Goal: Communication & Community: Answer question/provide support

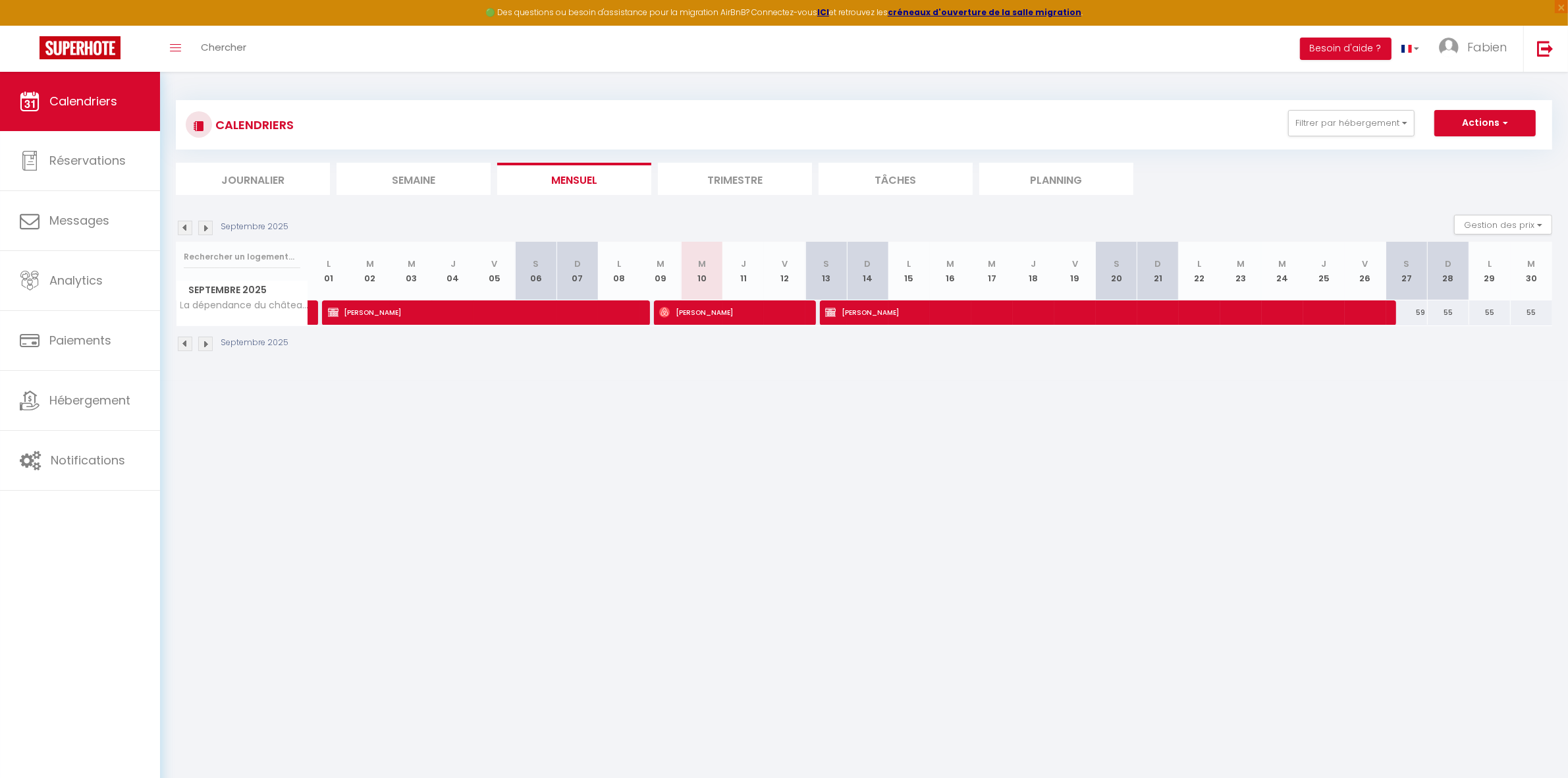
click at [749, 175] on li "Trimestre" at bounding box center [735, 178] width 154 height 32
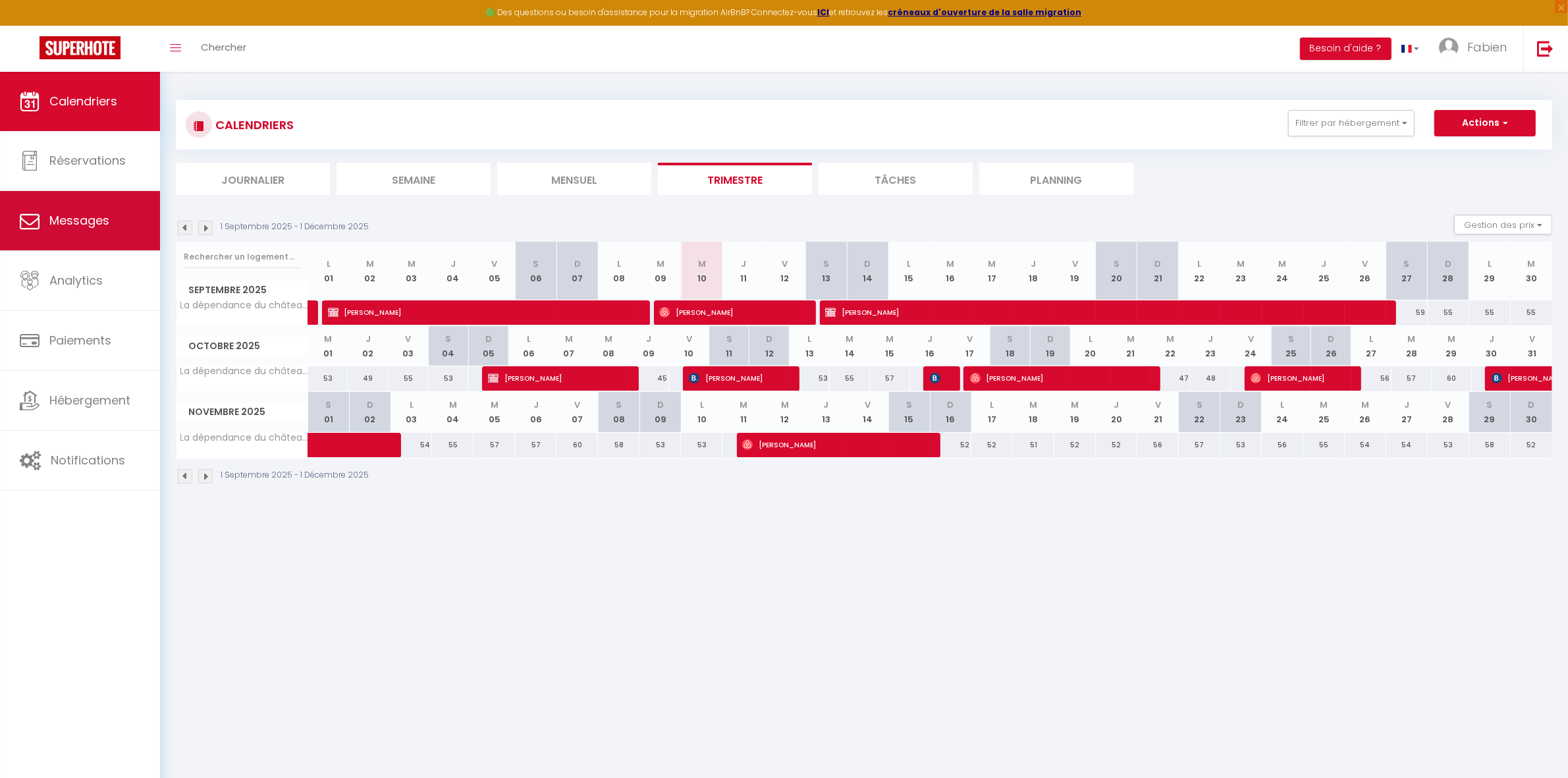
click at [45, 204] on link "Messages" at bounding box center [79, 221] width 160 height 59
select select "message"
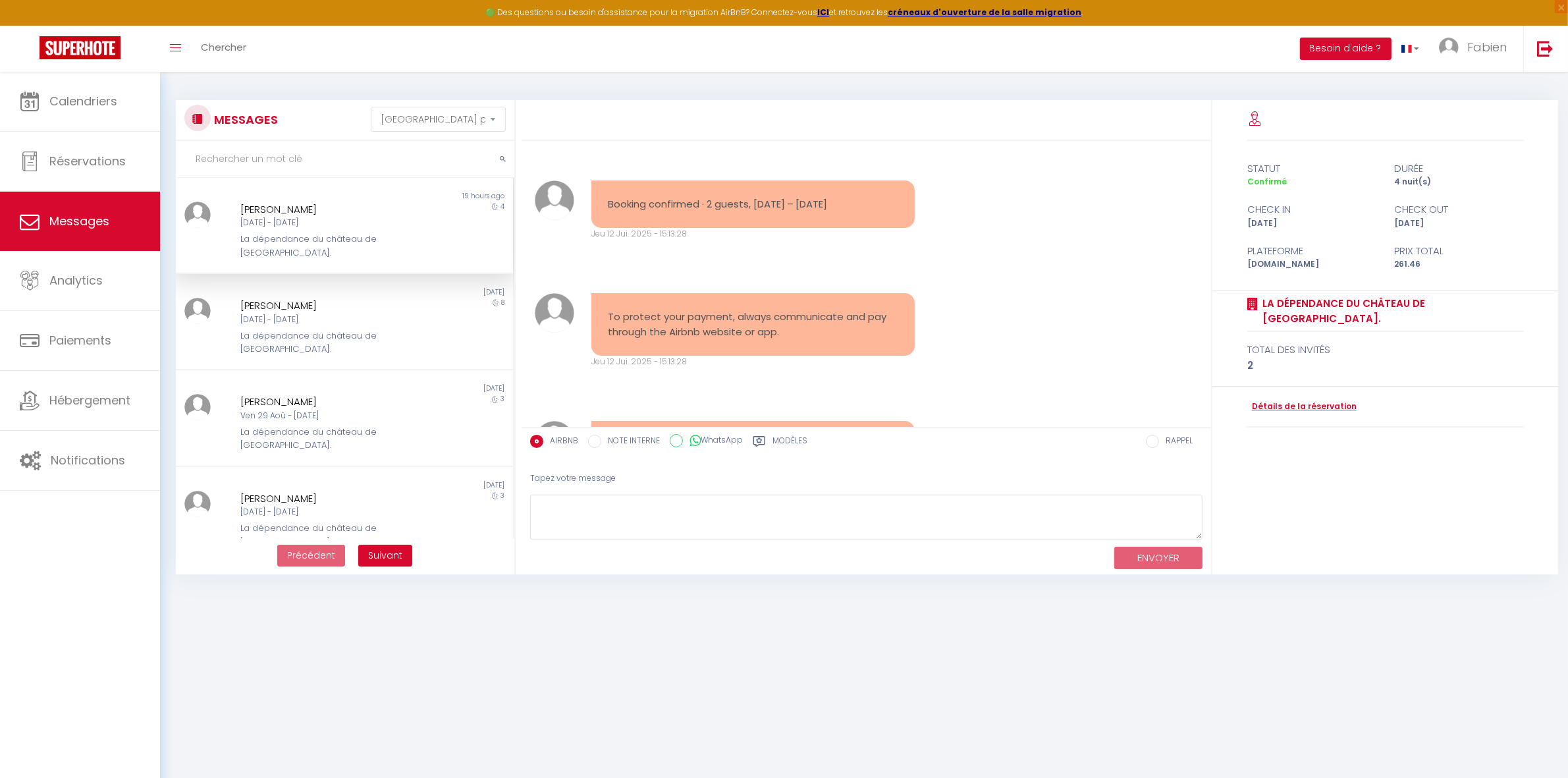
scroll to position [1468, 0]
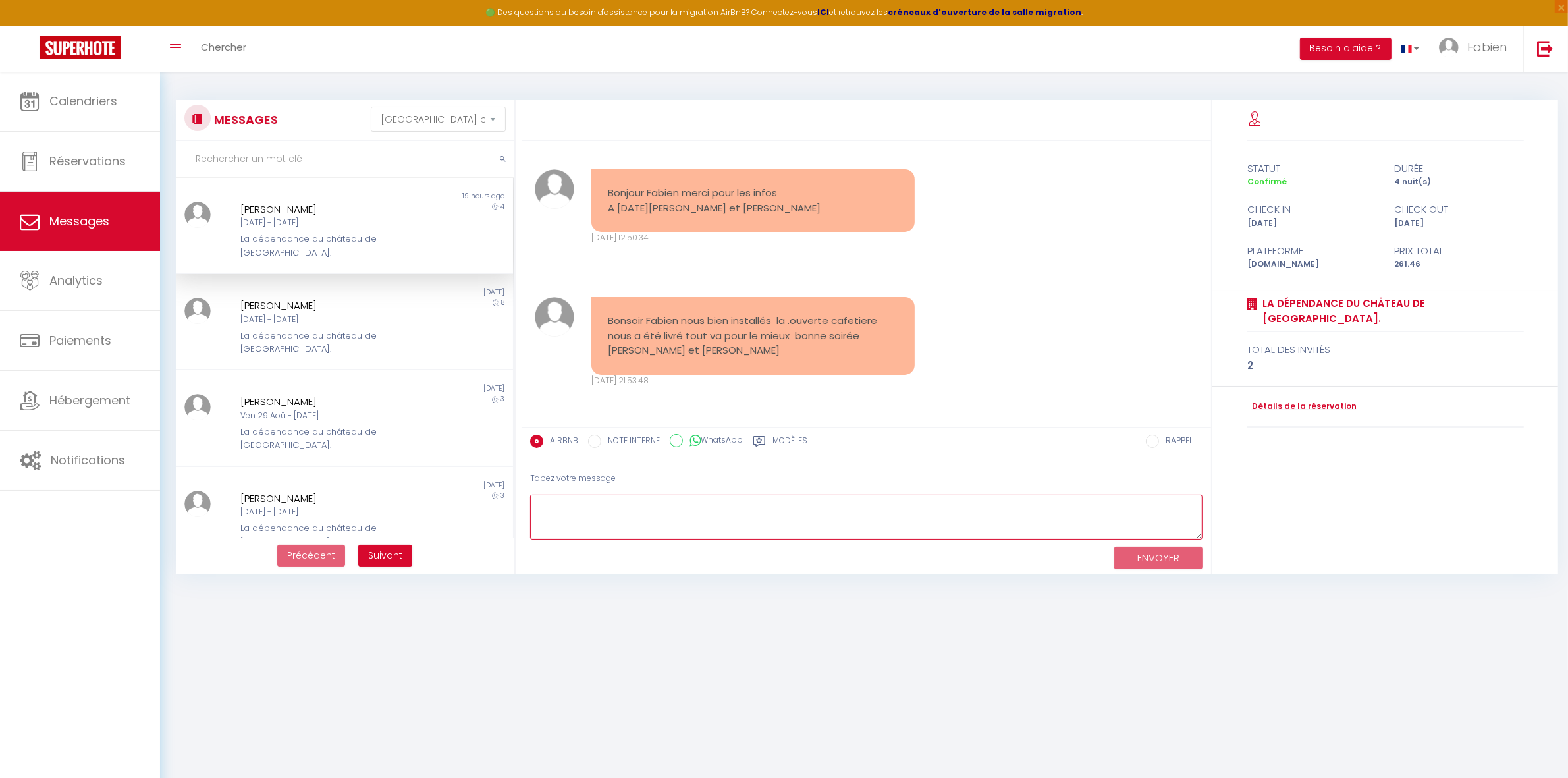
click at [738, 513] on textarea at bounding box center [866, 517] width 672 height 45
type textarea "Bonsoir à tous les deux, content de vous savoir bien installés. Bien à vous, Fa…"
click at [1145, 563] on button "ENVOYER" at bounding box center [1158, 558] width 88 height 23
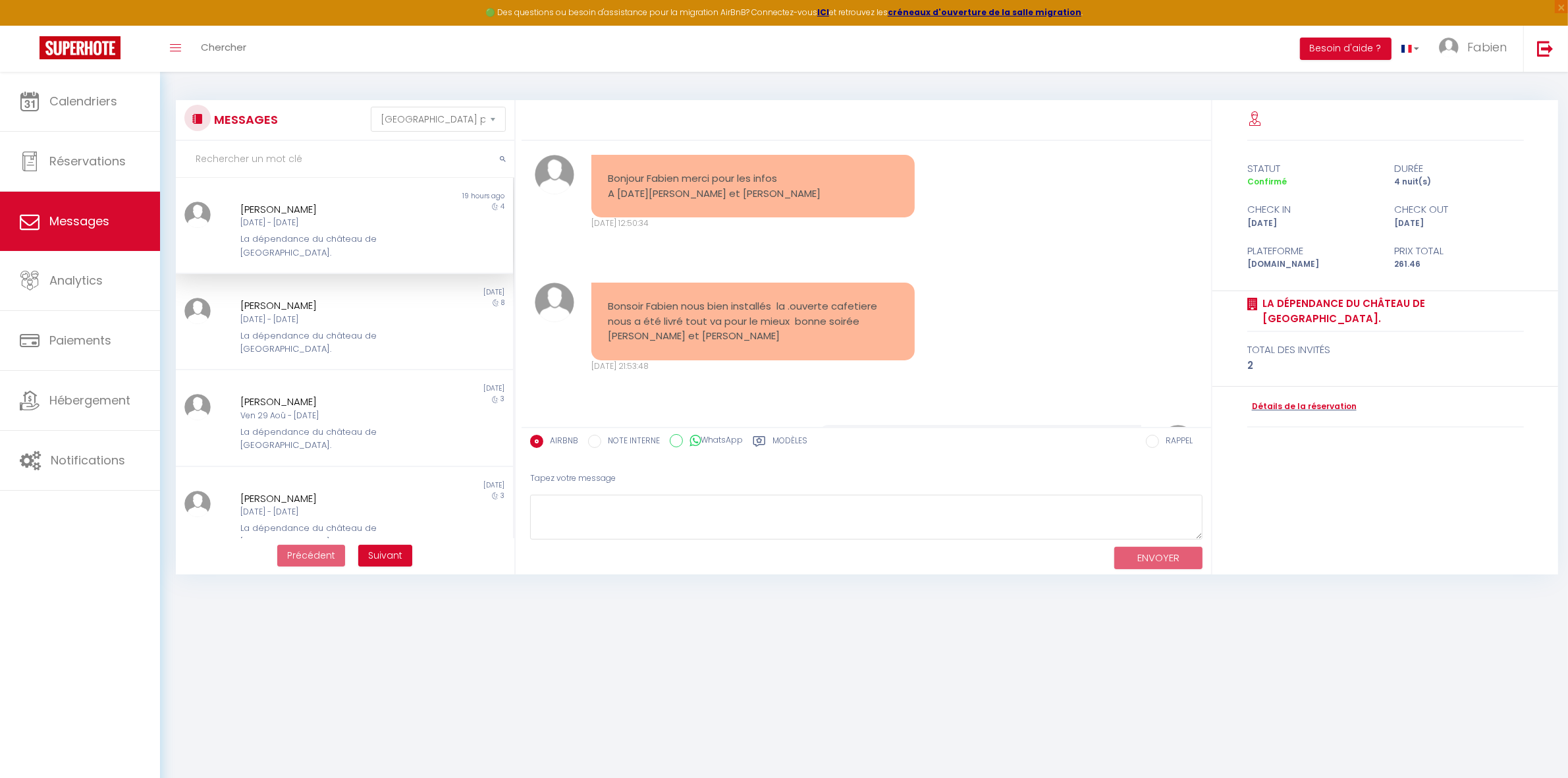
scroll to position [1595, 0]
